Goal: Task Accomplishment & Management: Manage account settings

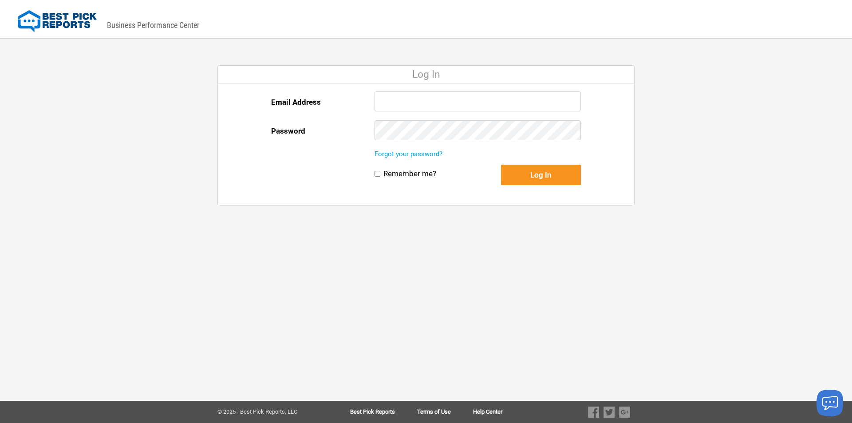
type input "[PERSON_NAME][EMAIL_ADDRESS][DOMAIN_NAME]"
click at [514, 175] on button "Log In" at bounding box center [541, 175] width 80 height 20
click at [526, 175] on button "Log In" at bounding box center [541, 175] width 80 height 20
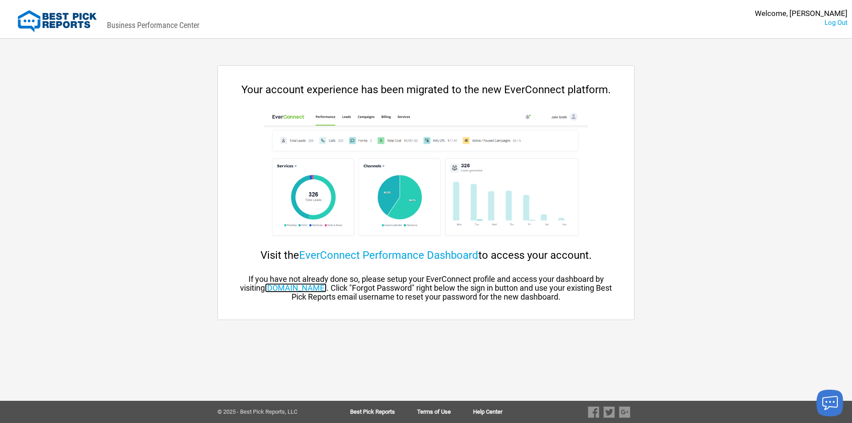
click at [326, 286] on link "[DOMAIN_NAME]" at bounding box center [296, 287] width 62 height 9
